Goal: Task Accomplishment & Management: Manage account settings

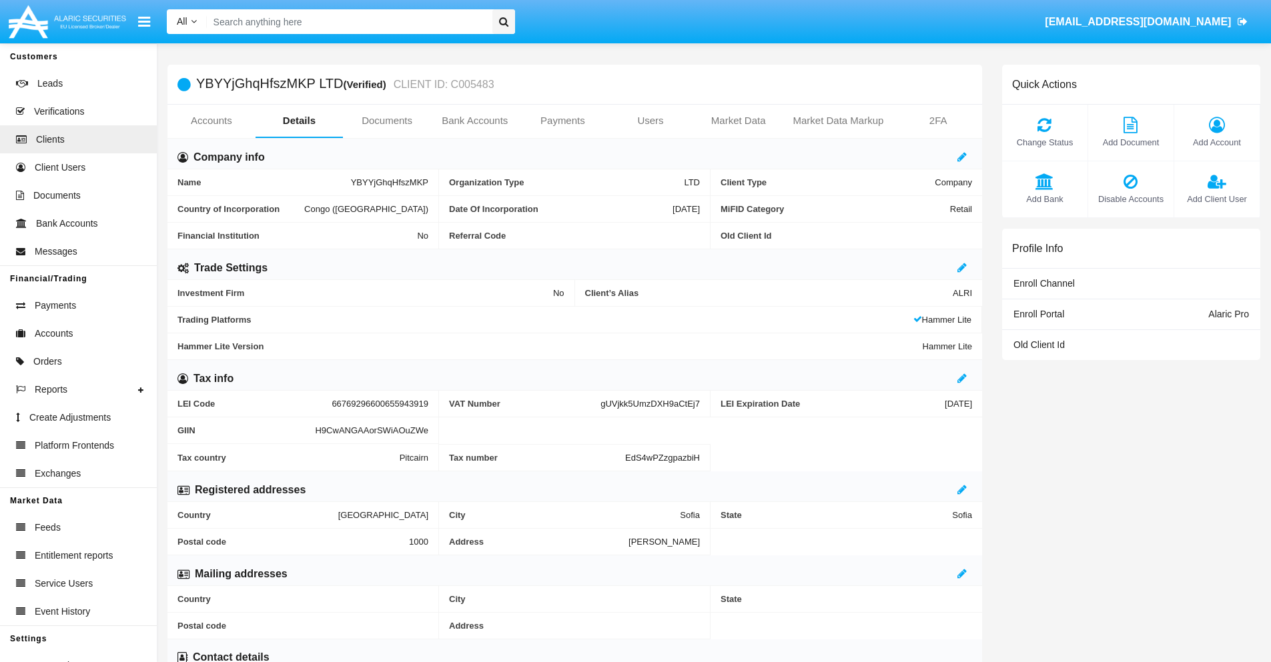
click at [1216, 142] on span "Add Account" at bounding box center [1217, 142] width 72 height 13
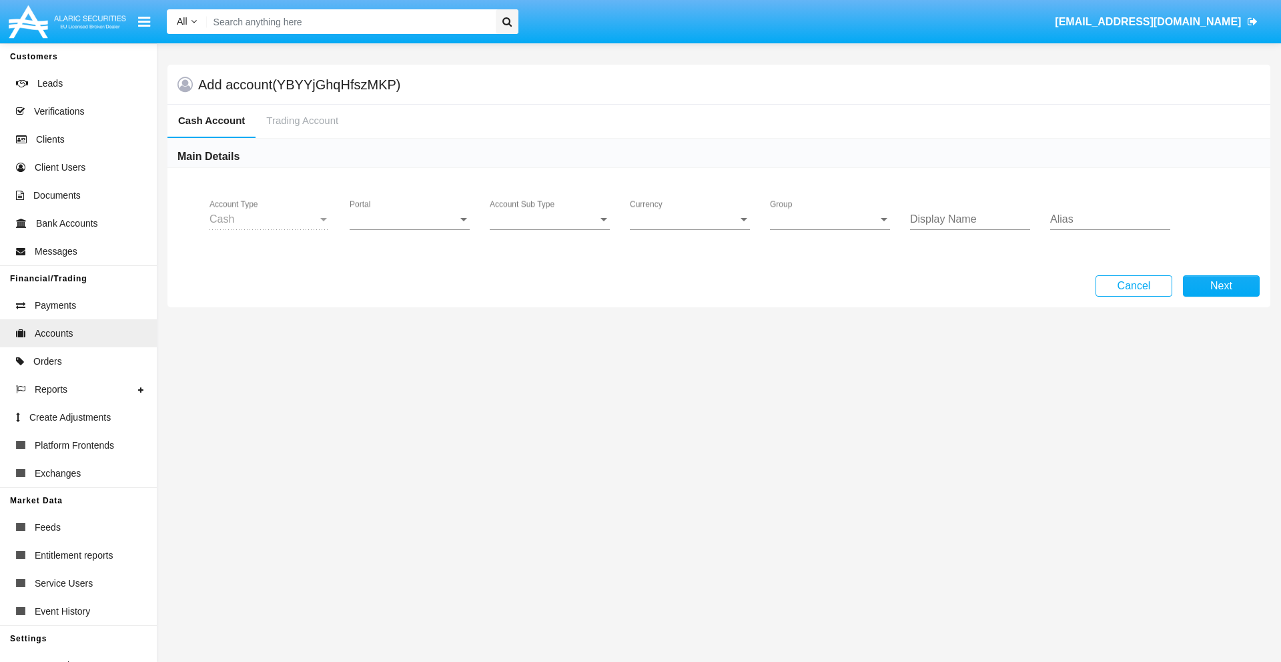
click at [410, 219] on span "Portal" at bounding box center [404, 219] width 108 height 12
click at [411, 229] on span "Alaric Pro" at bounding box center [411, 229] width 123 height 32
click at [550, 219] on span "Account Sub Type" at bounding box center [544, 219] width 108 height 12
click at [550, 229] on span "Trading Cash" at bounding box center [550, 229] width 120 height 32
click at [830, 219] on span "Group" at bounding box center [824, 219] width 108 height 12
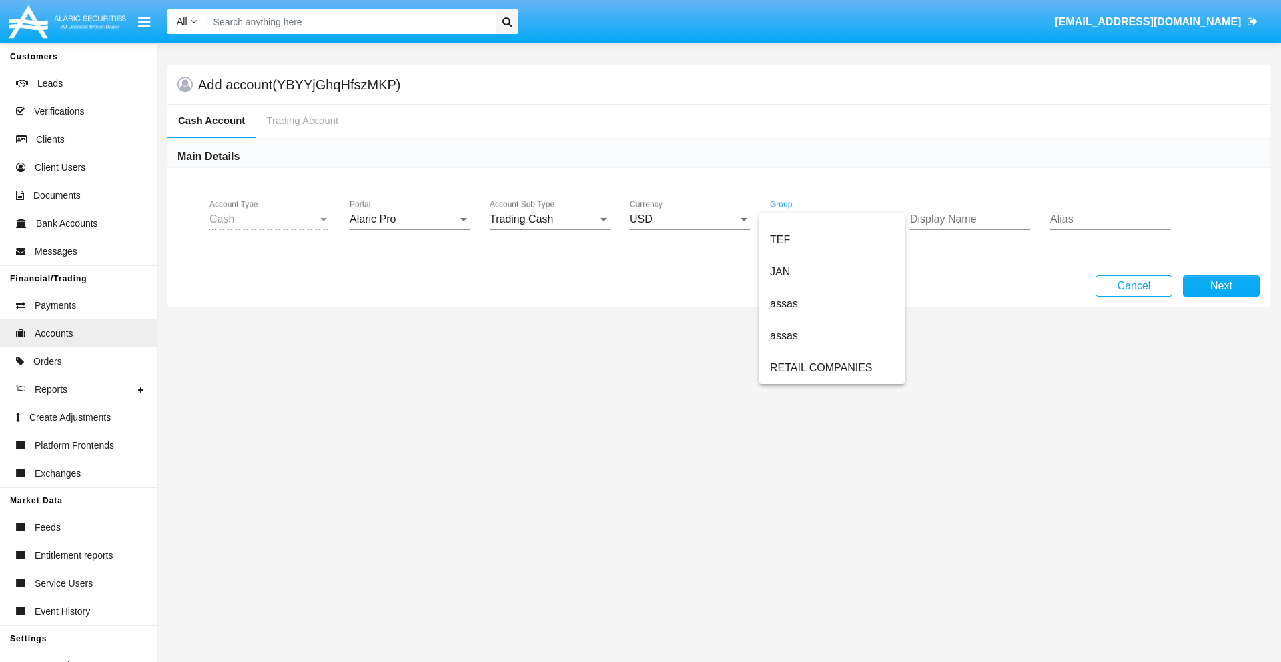
scroll to position [310, 0]
click at [831, 368] on span "ALARIC test" at bounding box center [832, 368] width 124 height 32
type input "salmon"
type input "violet"
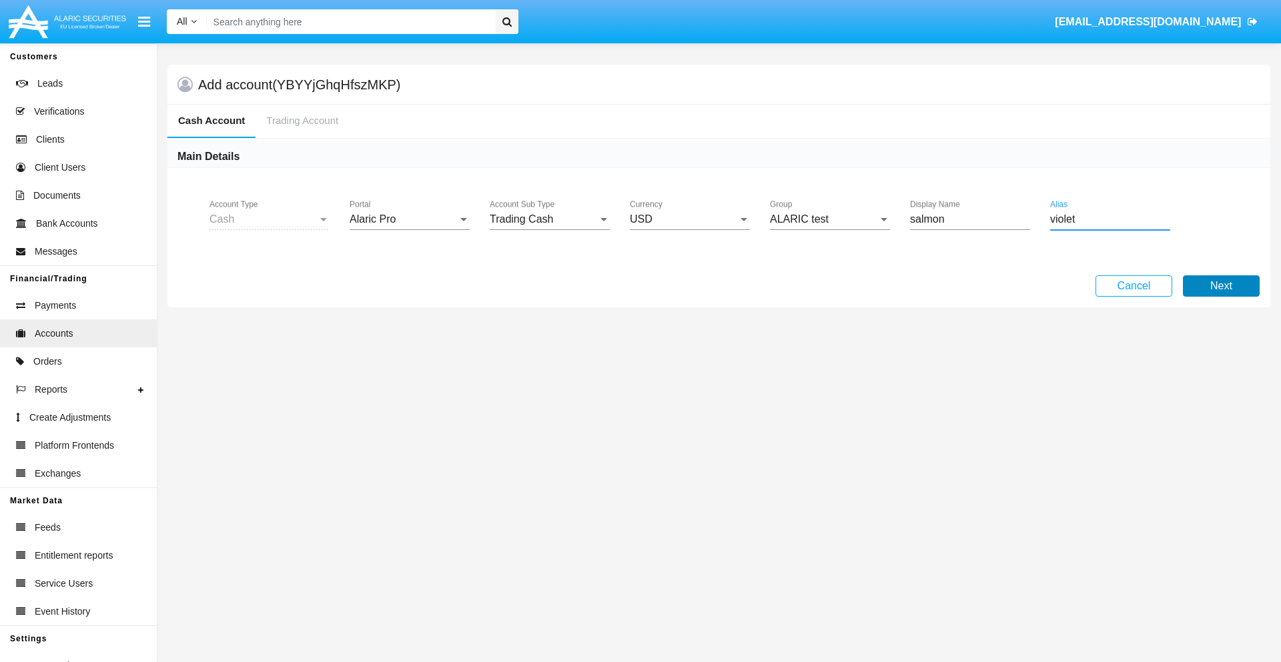
click at [1221, 286] on button "Next" at bounding box center [1221, 286] width 77 height 21
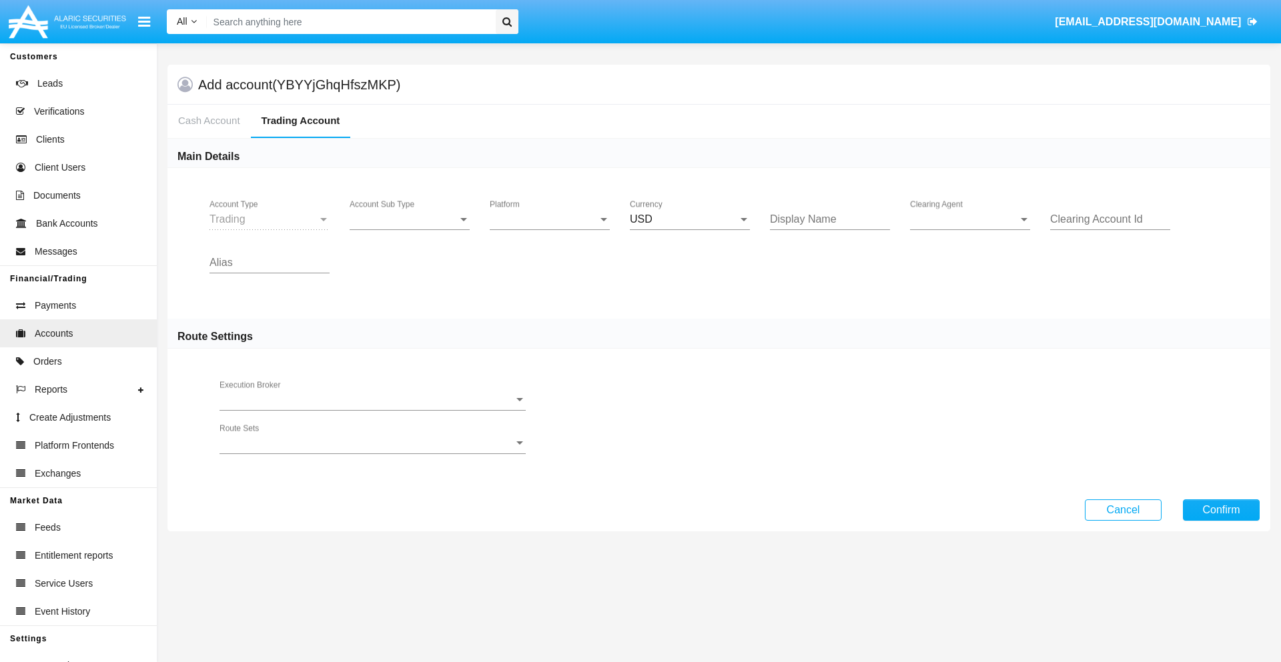
click at [410, 219] on span "Account Sub Type" at bounding box center [404, 219] width 108 height 12
click at [410, 229] on span "Trading" at bounding box center [410, 229] width 120 height 32
click at [550, 219] on span "Platform" at bounding box center [544, 219] width 108 height 12
click at [550, 229] on span "Hammer Lite" at bounding box center [550, 229] width 120 height 32
click at [970, 219] on span "Clearing Agent" at bounding box center [964, 219] width 108 height 12
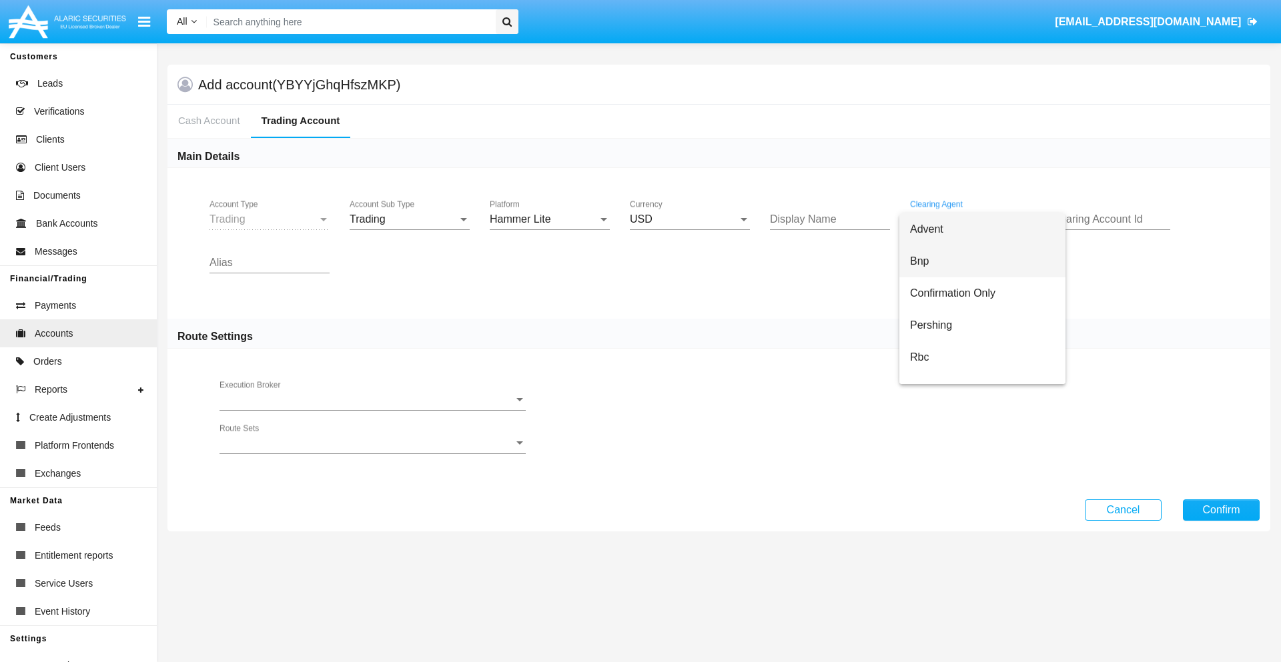
click at [982, 262] on span "Bnp" at bounding box center [982, 261] width 145 height 32
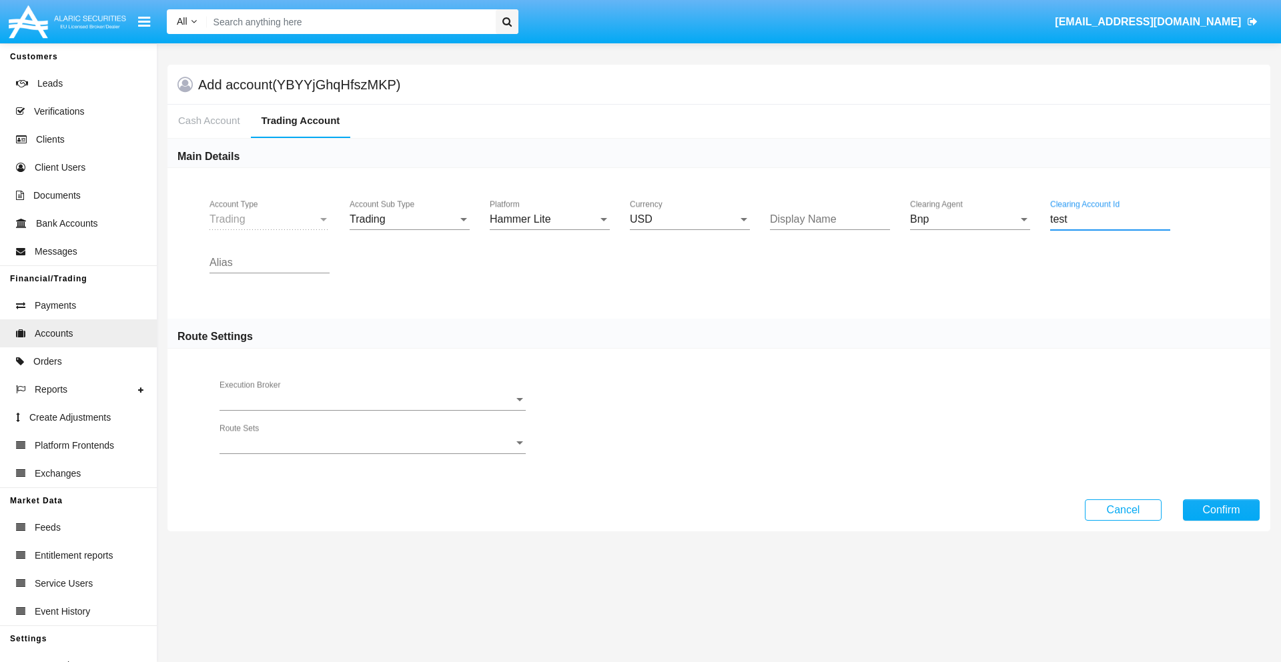
type input "test"
type input "lime"
type input "red"
click at [1221, 510] on button "Confirm" at bounding box center [1221, 510] width 77 height 21
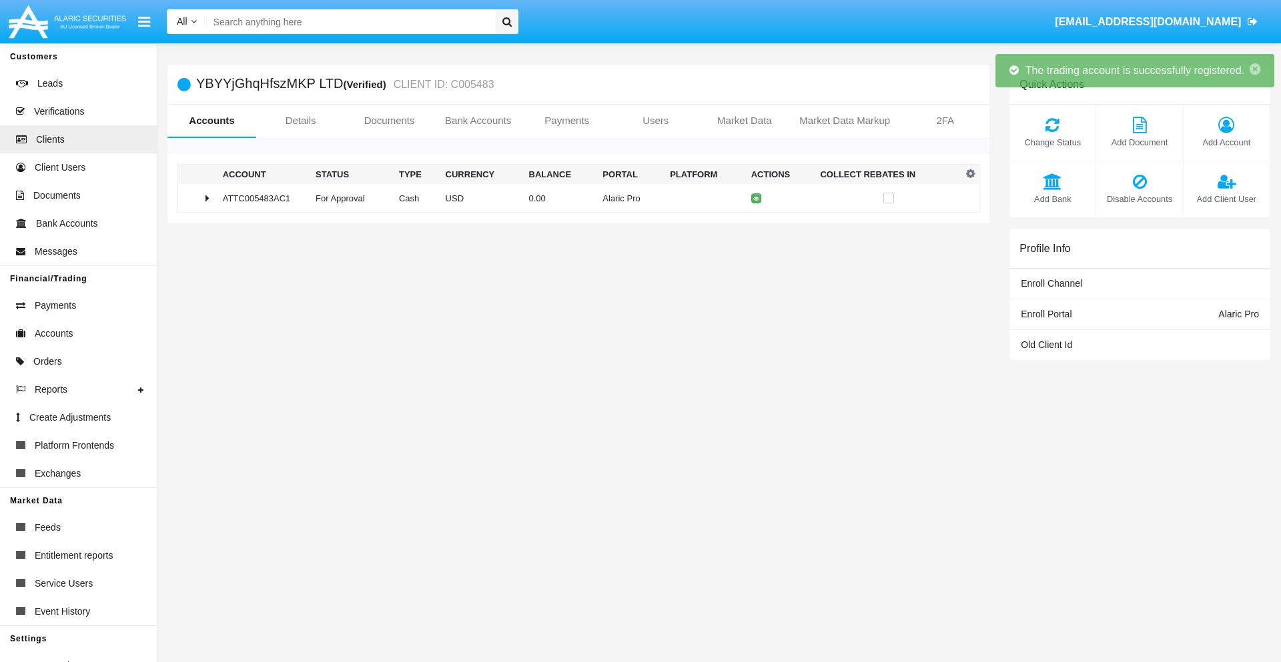
click at [573, 198] on td "0.00" at bounding box center [561, 198] width 74 height 29
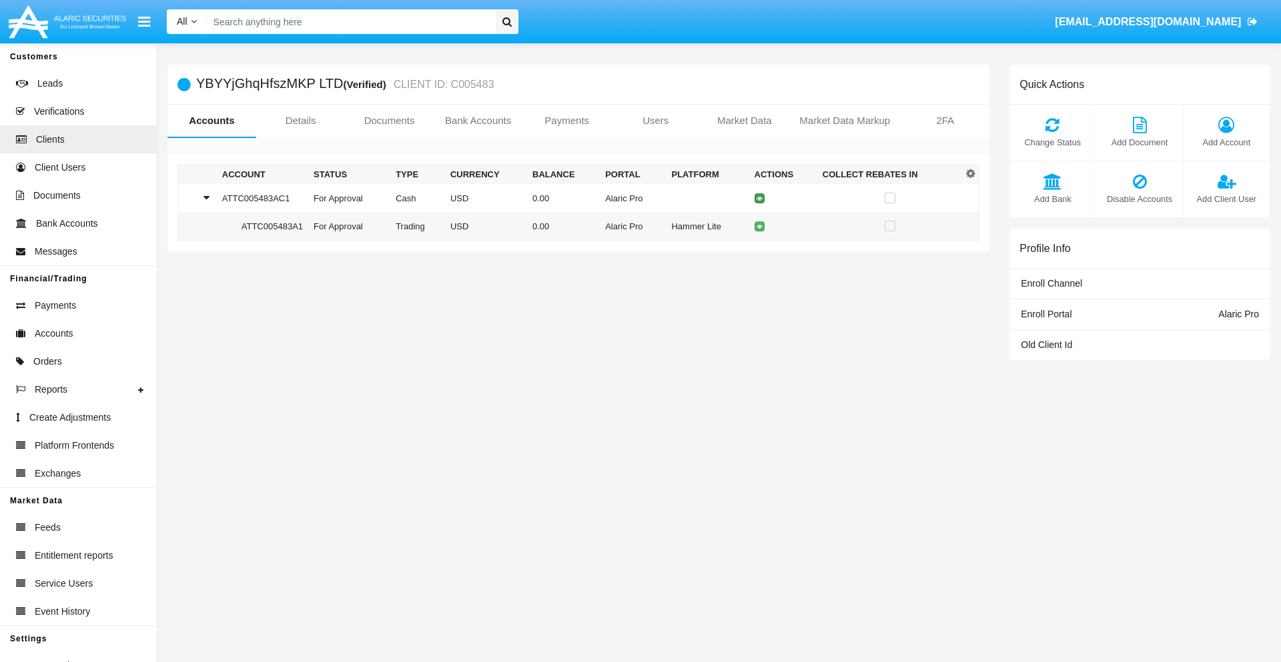
click at [757, 198] on icon at bounding box center [760, 198] width 6 height 6
click at [573, 198] on td "0.00" at bounding box center [561, 198] width 74 height 29
click at [757, 226] on icon at bounding box center [760, 226] width 6 height 6
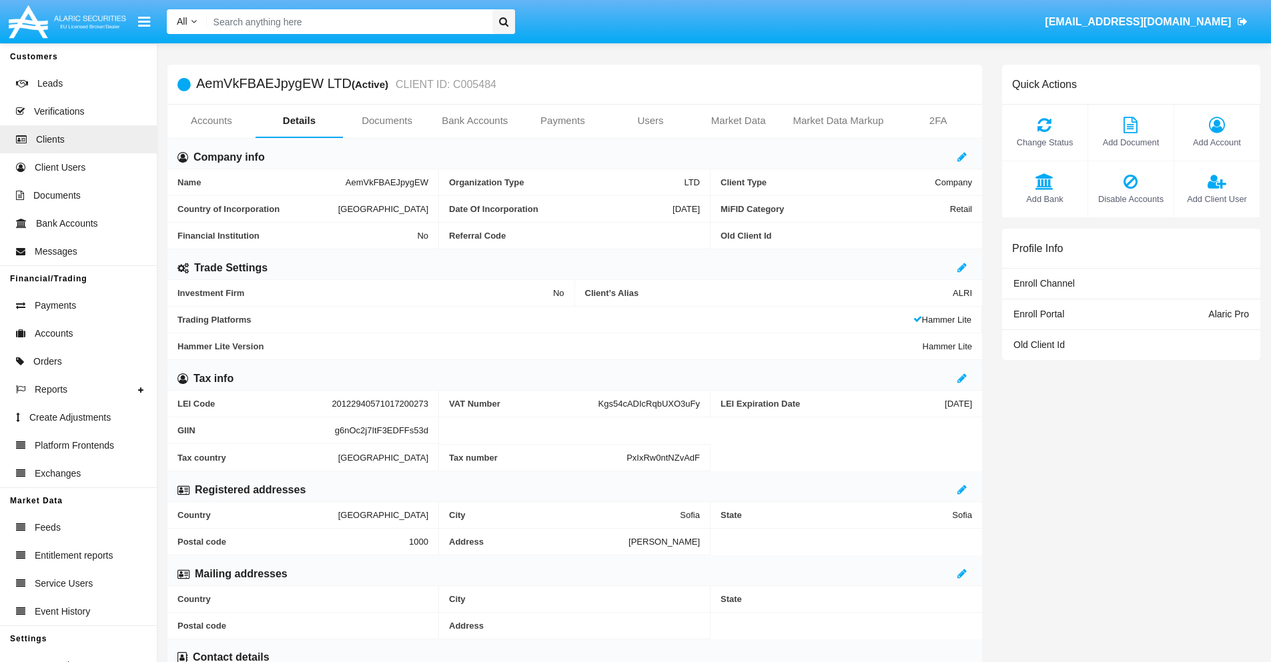
click at [211, 121] on link "Accounts" at bounding box center [211, 121] width 88 height 32
click at [1216, 142] on span "Add Account" at bounding box center [1217, 142] width 72 height 13
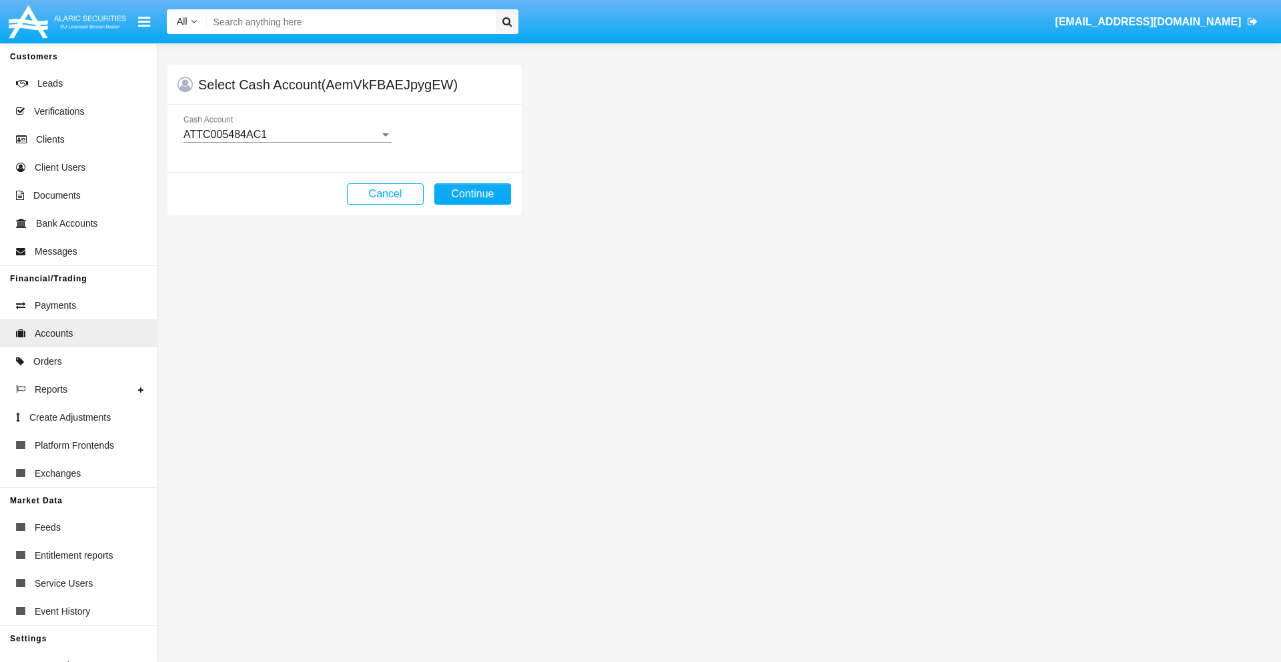
click at [287, 135] on div "ATTC005484AC1" at bounding box center [281, 135] width 196 height 12
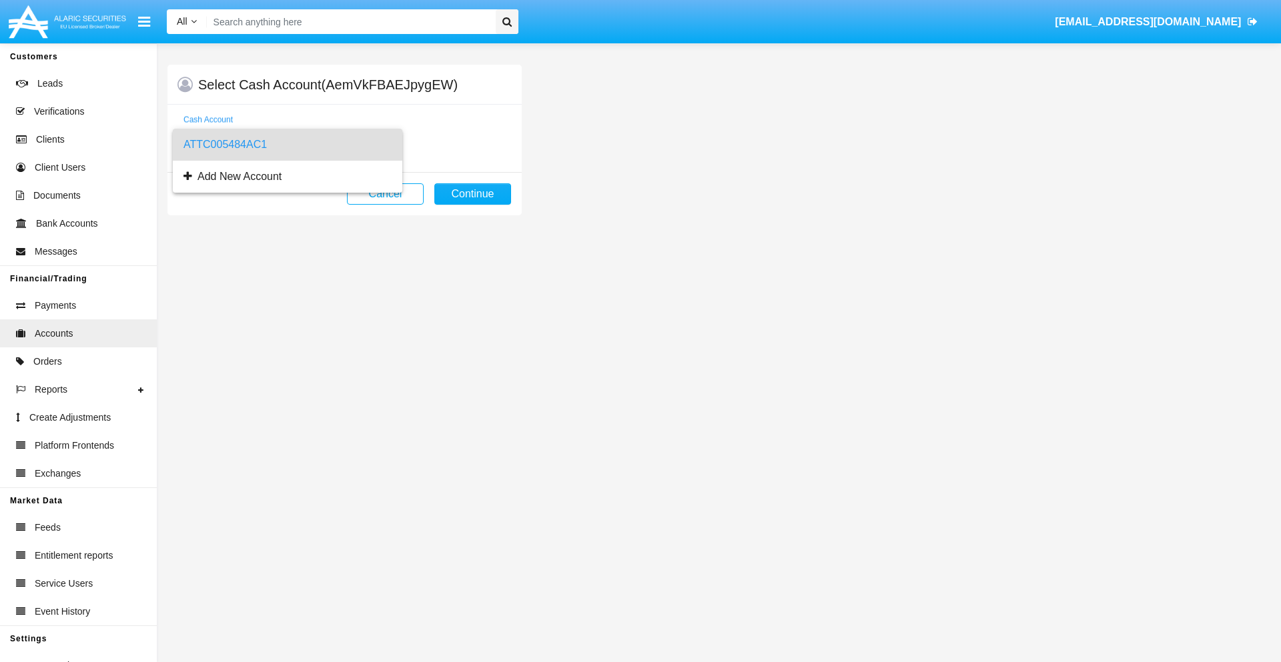
click at [287, 145] on span "ATTC005484AC1" at bounding box center [287, 145] width 208 height 32
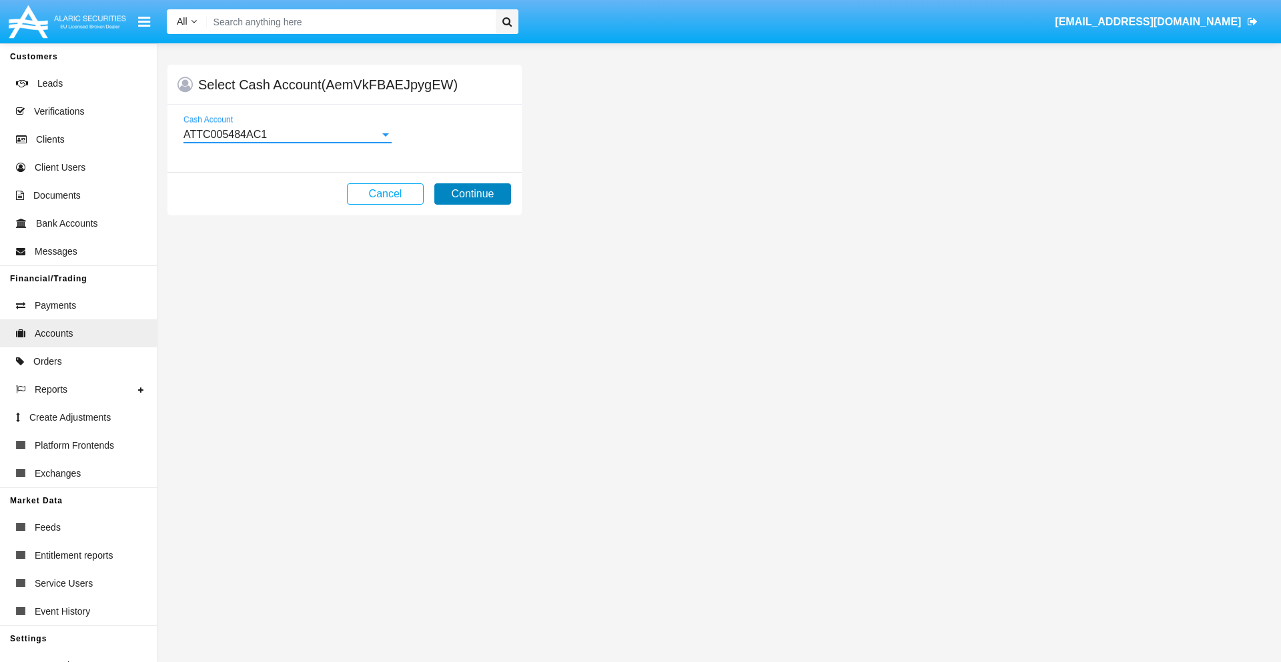
click at [472, 194] on button "Continue" at bounding box center [472, 193] width 77 height 21
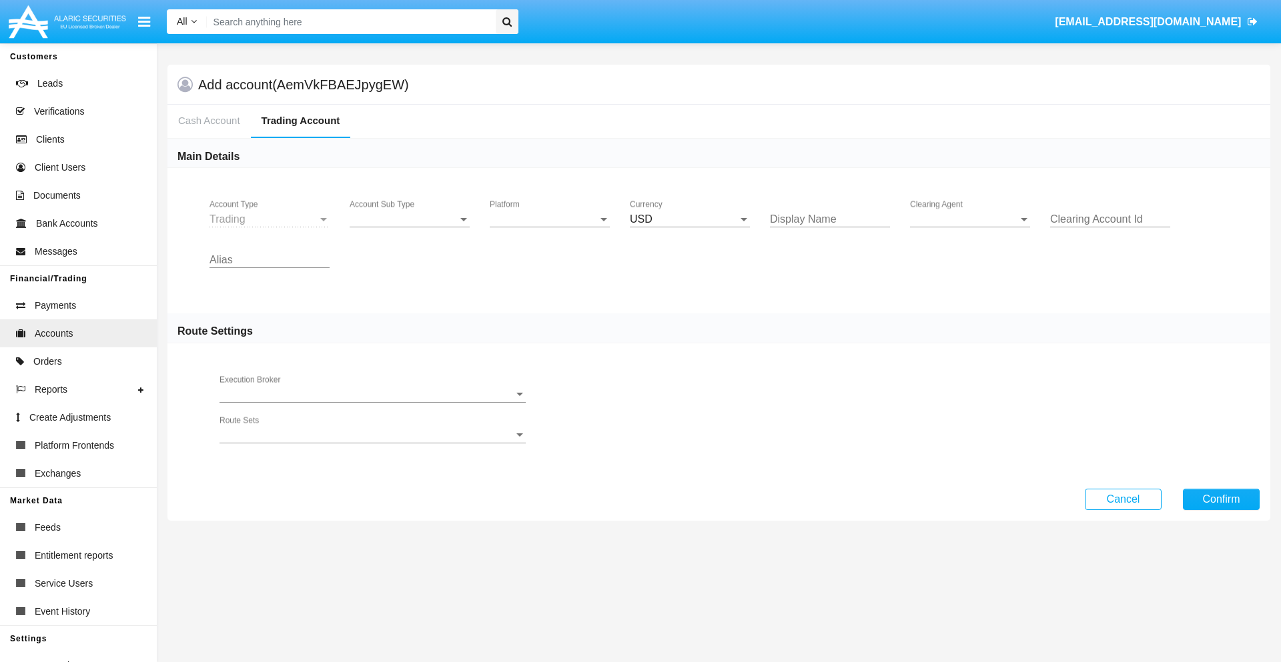
click at [410, 219] on span "Account Sub Type" at bounding box center [404, 219] width 108 height 12
click at [410, 229] on span "Trading" at bounding box center [410, 229] width 120 height 32
click at [550, 219] on span "Platform" at bounding box center [544, 219] width 108 height 12
click at [550, 229] on span "Hammer Lite" at bounding box center [550, 229] width 120 height 32
click at [970, 219] on span "Clearing Agent" at bounding box center [964, 219] width 108 height 12
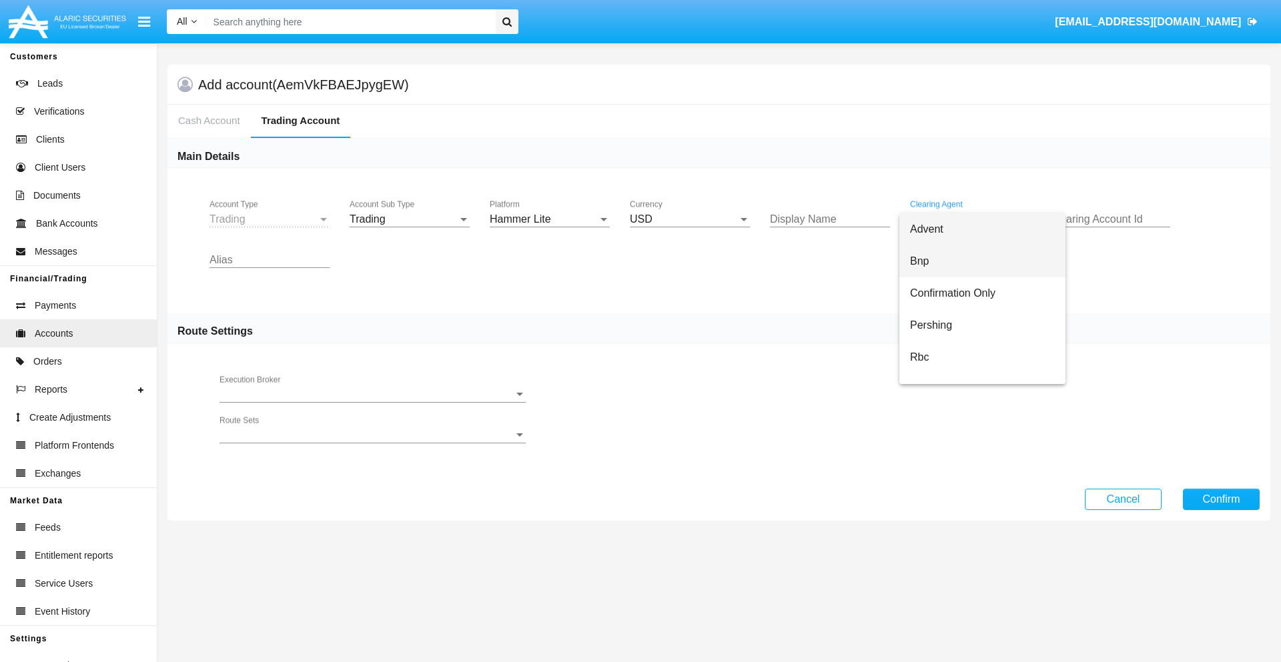
click at [982, 262] on span "Bnp" at bounding box center [982, 261] width 145 height 32
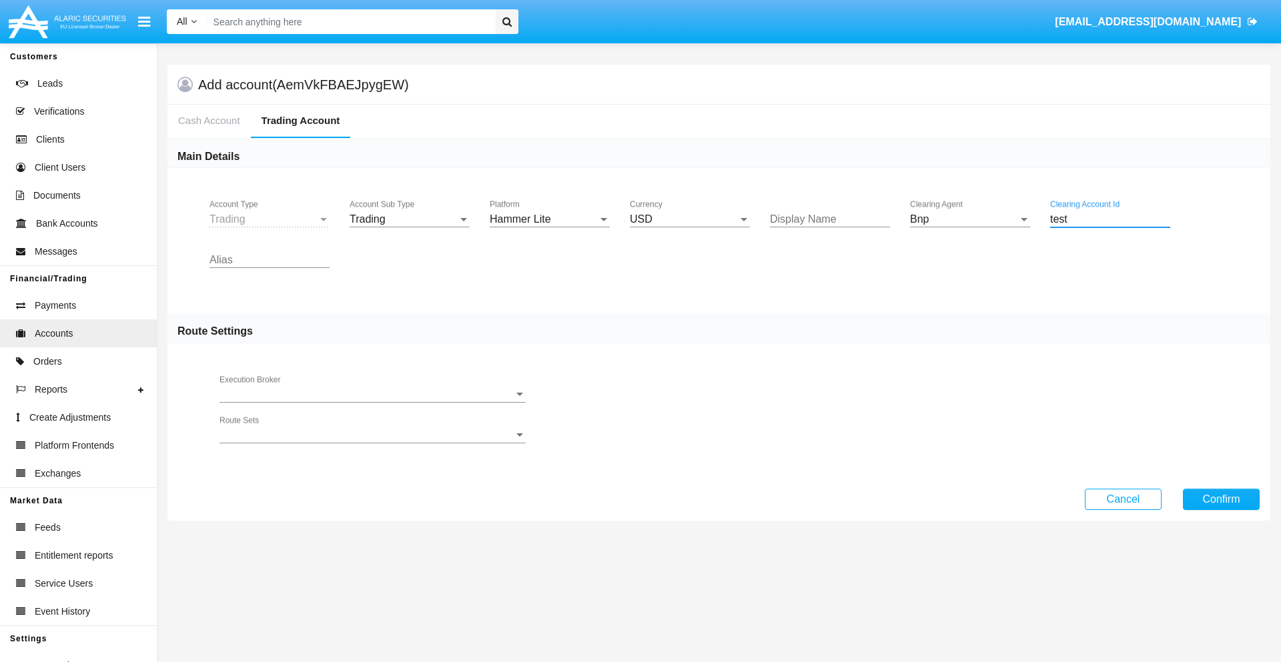
type input "test"
type input "ivory"
type input "mint green"
click at [1221, 499] on button "Confirm" at bounding box center [1221, 499] width 77 height 21
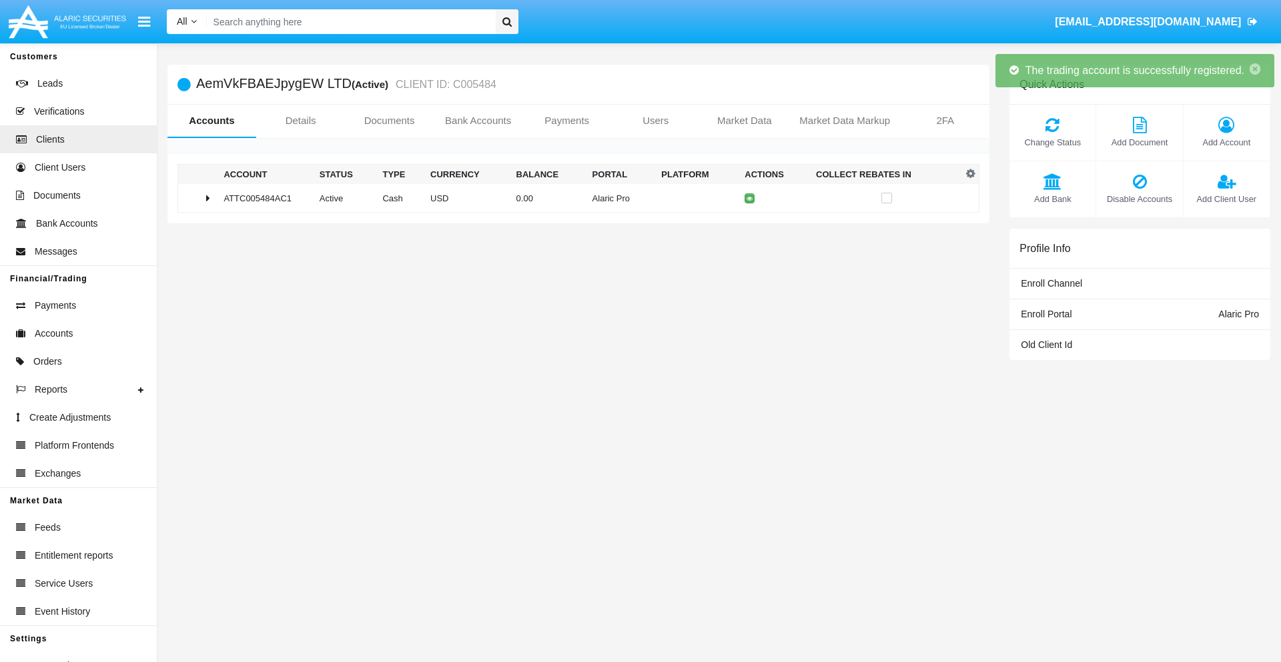
click at [573, 198] on td "0.00" at bounding box center [549, 198] width 76 height 29
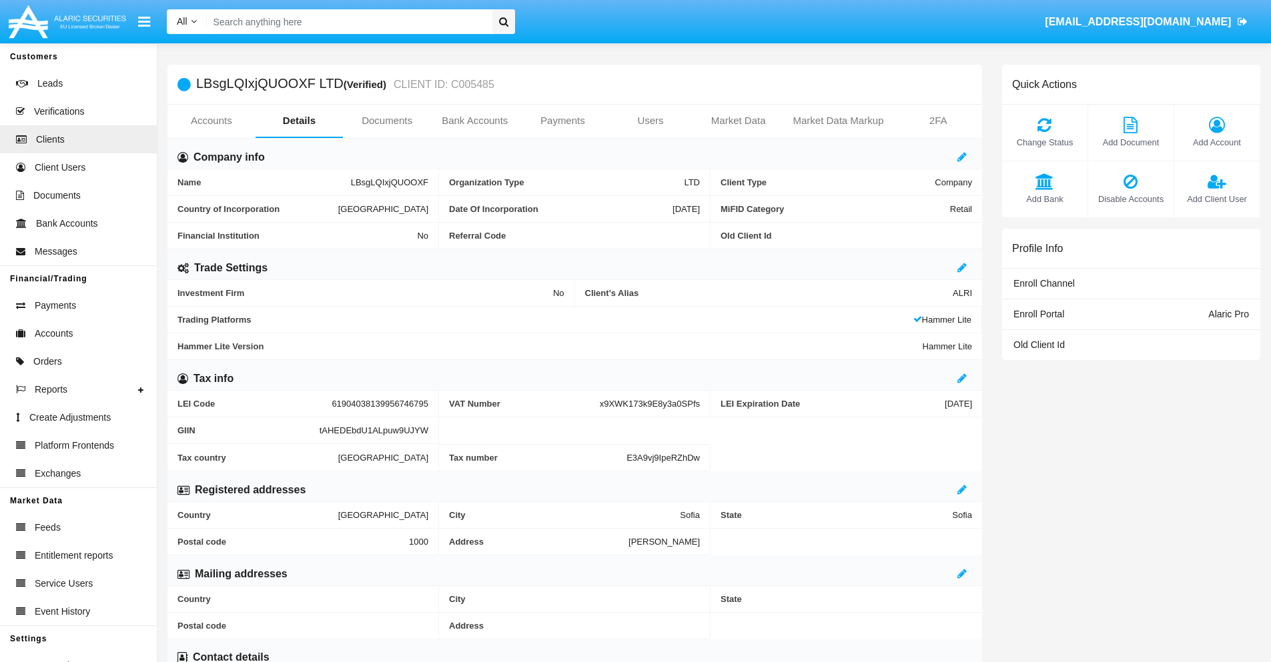
click at [211, 121] on link "Accounts" at bounding box center [211, 121] width 88 height 32
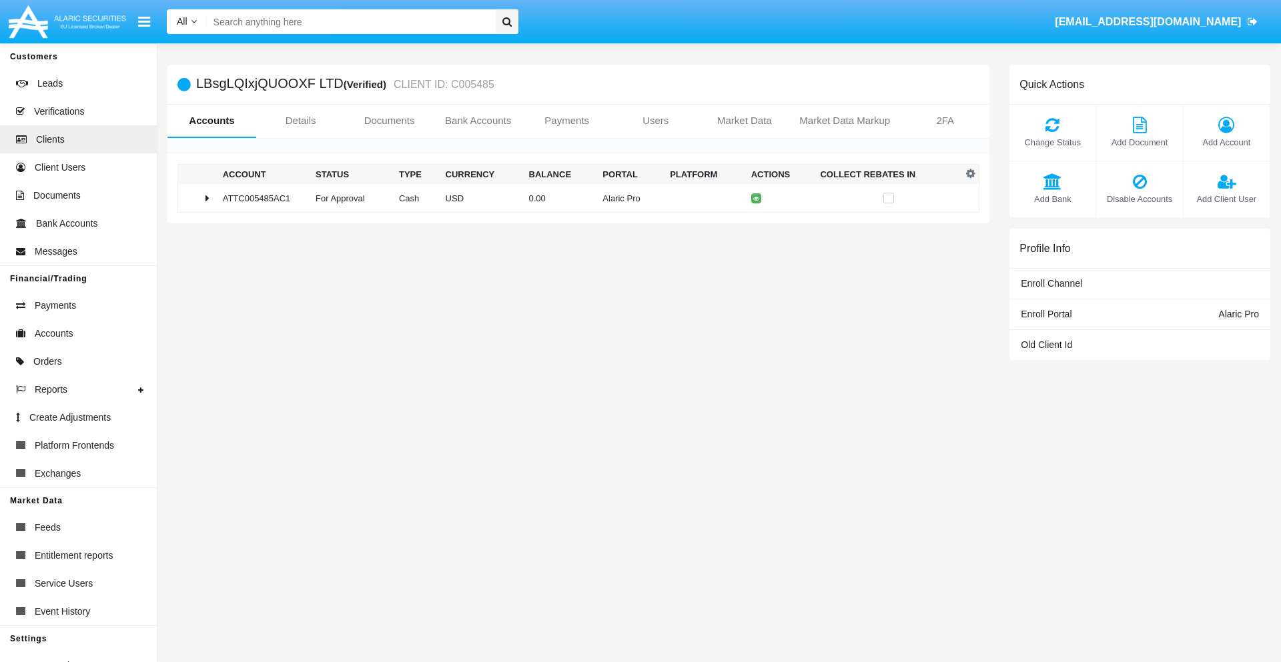
click at [1052, 142] on span "Change Status" at bounding box center [1052, 142] width 73 height 13
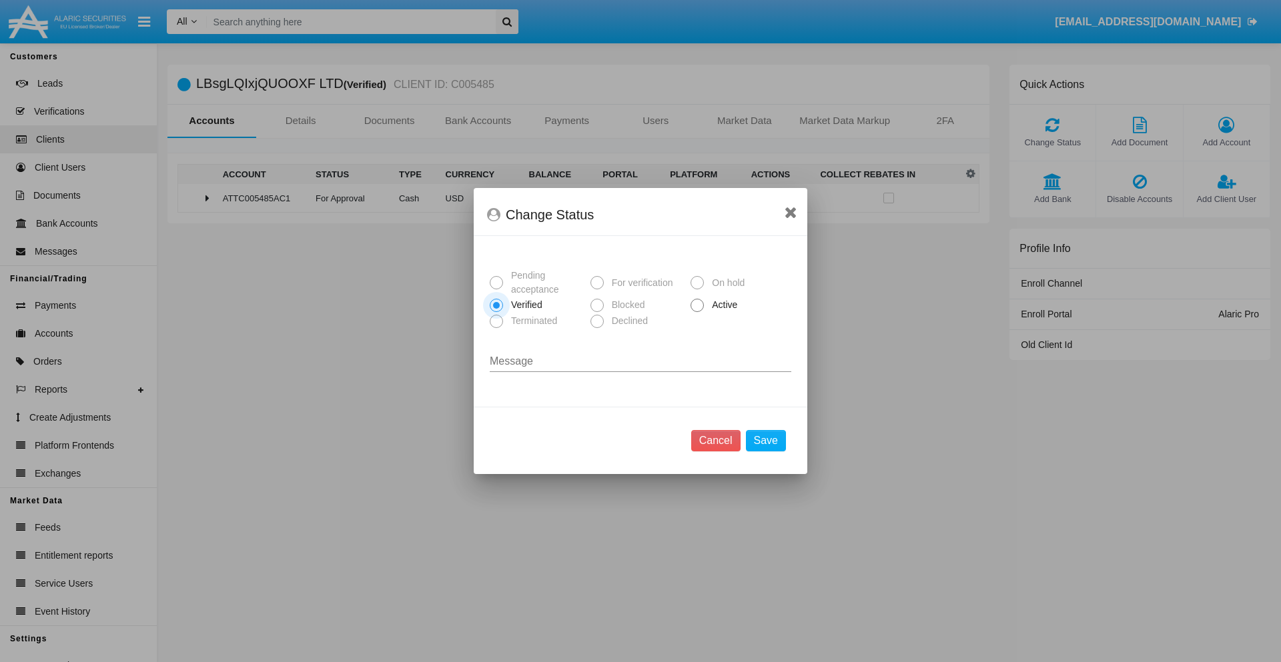
click at [722, 305] on span "Active" at bounding box center [722, 305] width 37 height 14
click at [697, 312] on input "Active" at bounding box center [696, 312] width 1 height 1
radio input "true"
click at [765, 441] on button "Save" at bounding box center [766, 440] width 40 height 21
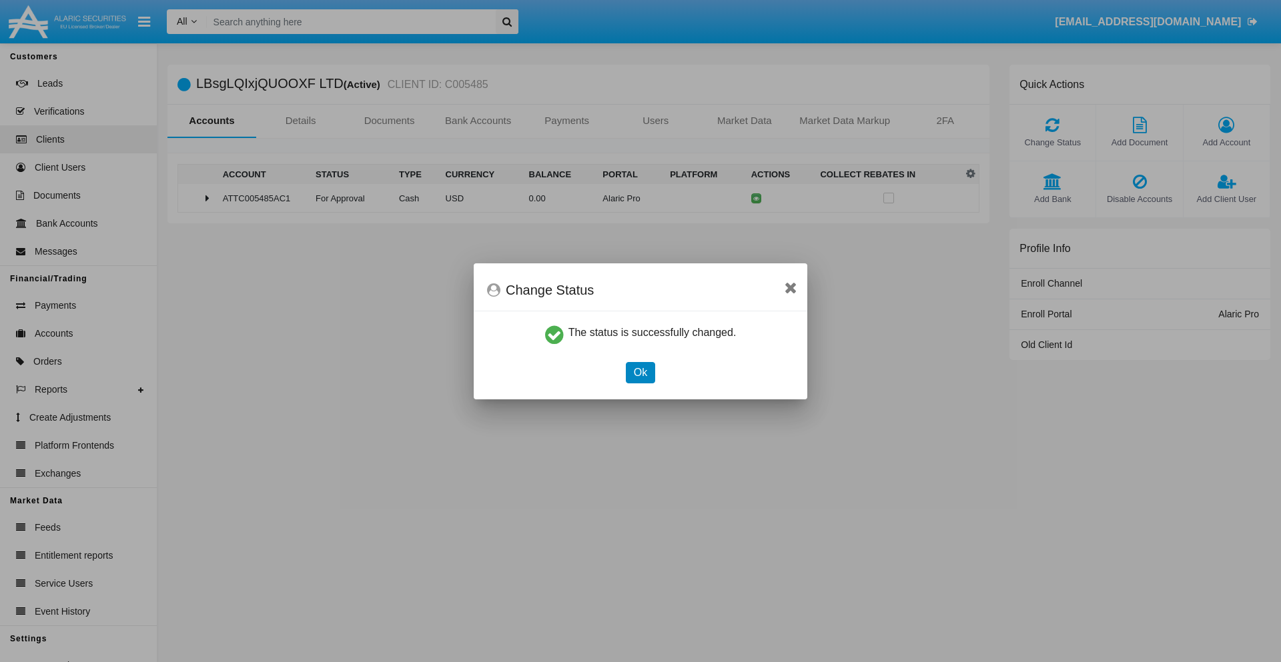
click at [640, 372] on button "Ok" at bounding box center [640, 372] width 29 height 21
